Goal: Task Accomplishment & Management: Manage account settings

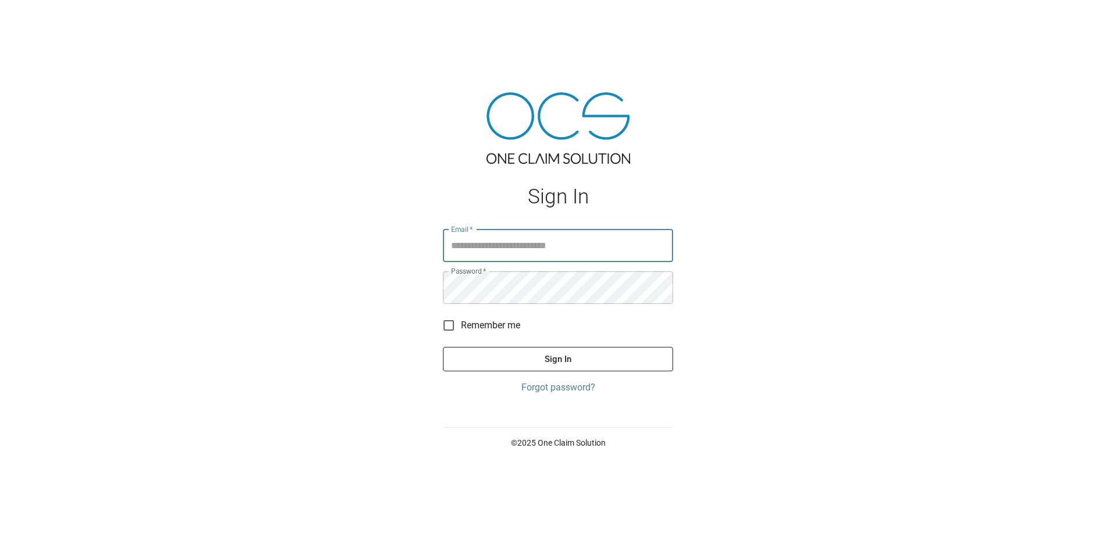
click at [537, 253] on input "Email   *" at bounding box center [558, 246] width 230 height 33
type input "**********"
click at [443, 347] on button "Sign In" at bounding box center [558, 359] width 230 height 24
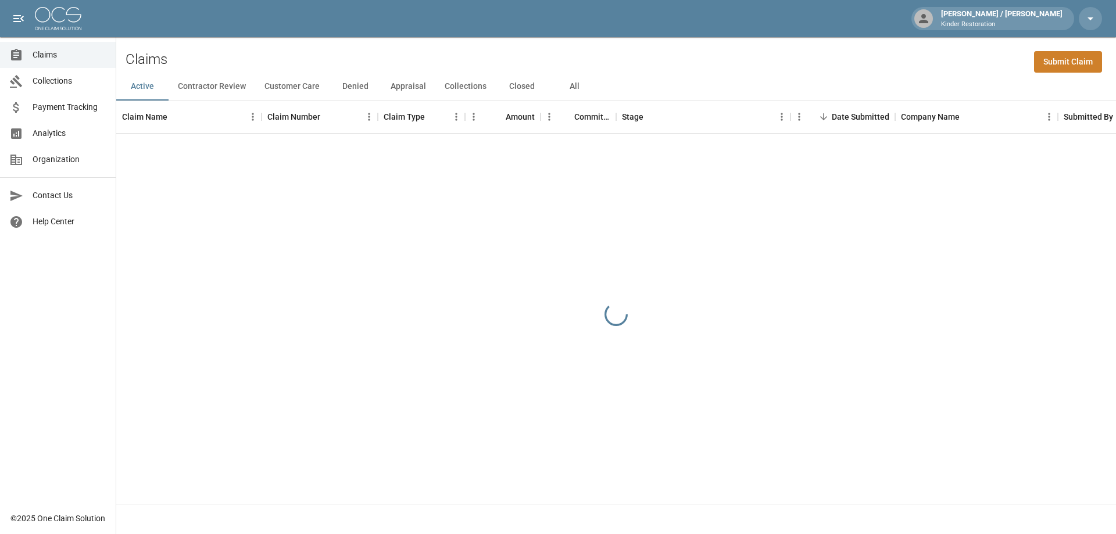
click at [576, 85] on button "All" at bounding box center [574, 87] width 52 height 28
click at [90, 62] on link "Claims" at bounding box center [58, 55] width 116 height 26
click at [570, 87] on button "All" at bounding box center [574, 87] width 52 height 28
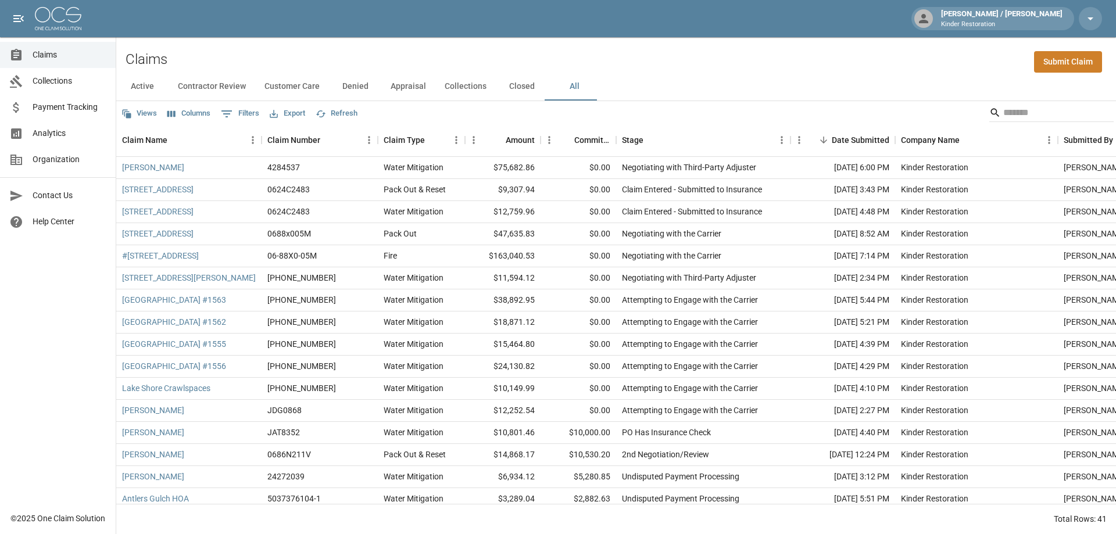
click at [72, 320] on div "Claims Collections Payment Tracking Analytics Organization Contact Us Help Cent…" at bounding box center [58, 253] width 116 height 506
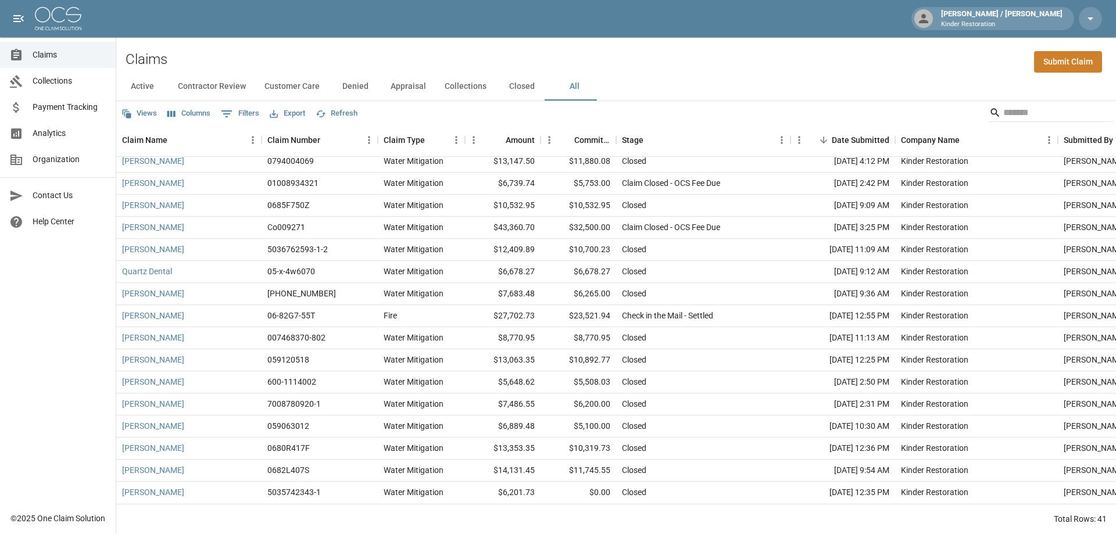
scroll to position [568, 0]
